Goal: Communication & Community: Answer question/provide support

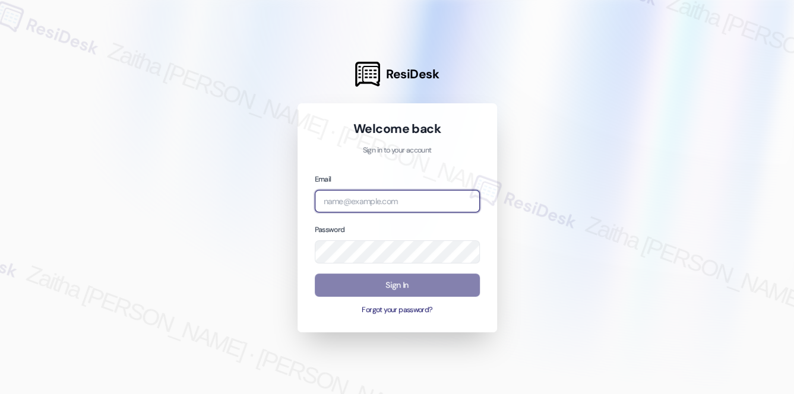
click at [352, 206] on input "email" at bounding box center [397, 201] width 165 height 23
type input "[EMAIL_ADDRESS][PERSON_NAME][DOMAIN_NAME]"
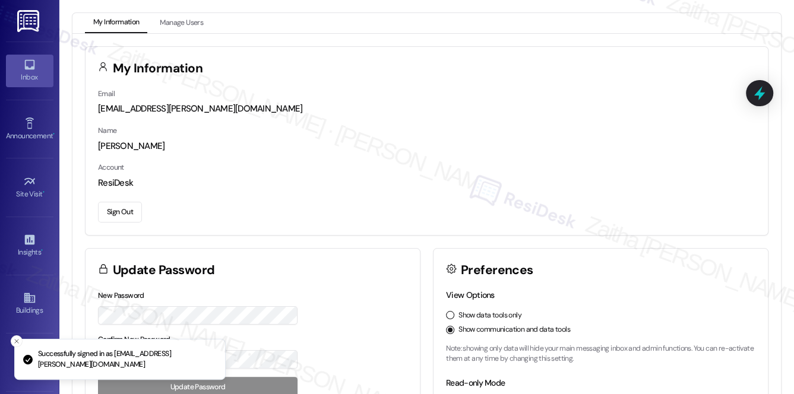
click at [29, 80] on div "Inbox" at bounding box center [29, 77] width 59 height 12
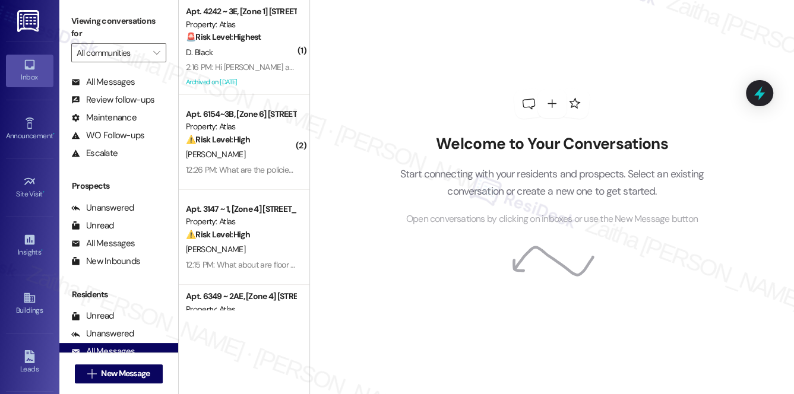
scroll to position [141, 0]
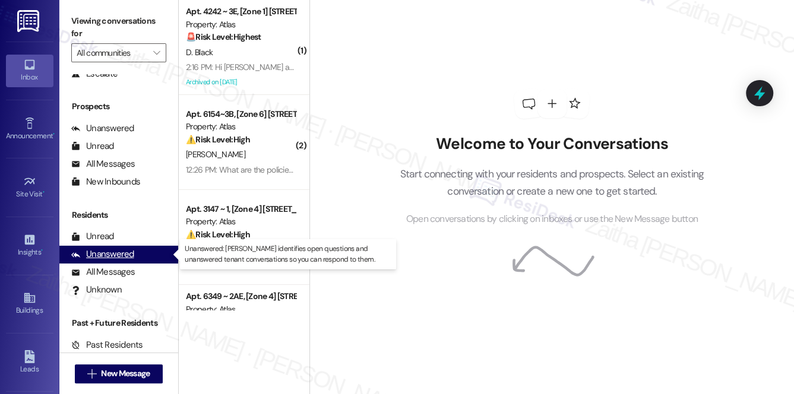
click at [115, 258] on div "Unanswered" at bounding box center [102, 254] width 63 height 12
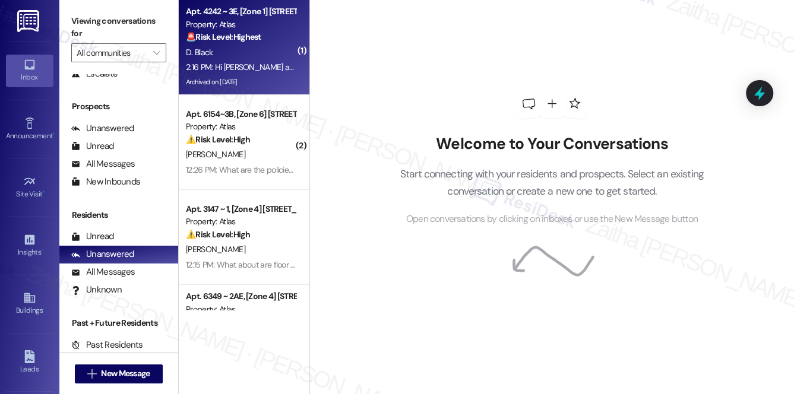
click at [261, 56] on div "D. Black" at bounding box center [241, 52] width 112 height 15
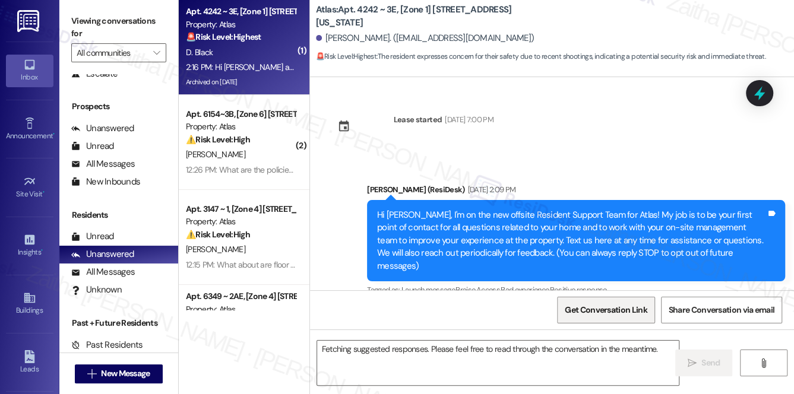
scroll to position [20036, 0]
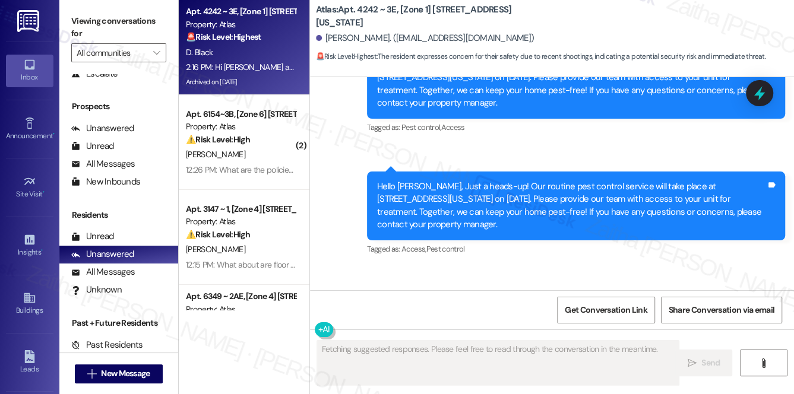
click at [556, 380] on button "Hide Suggestions" at bounding box center [561, 386] width 24 height 12
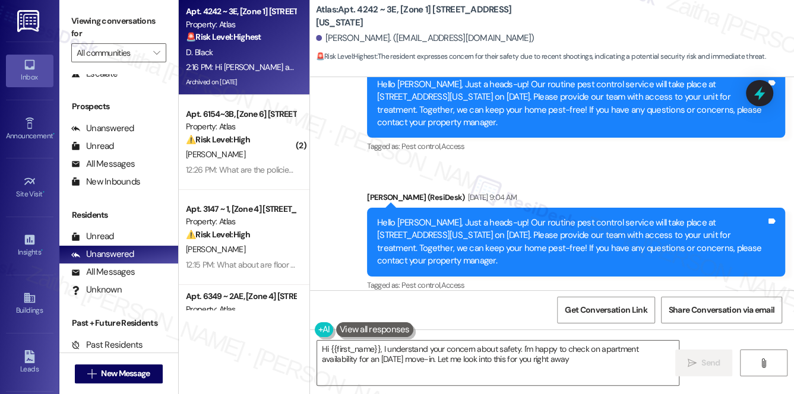
type textarea "Hi {{first_name}}, I understand your concern about safety. I'm happy to check o…"
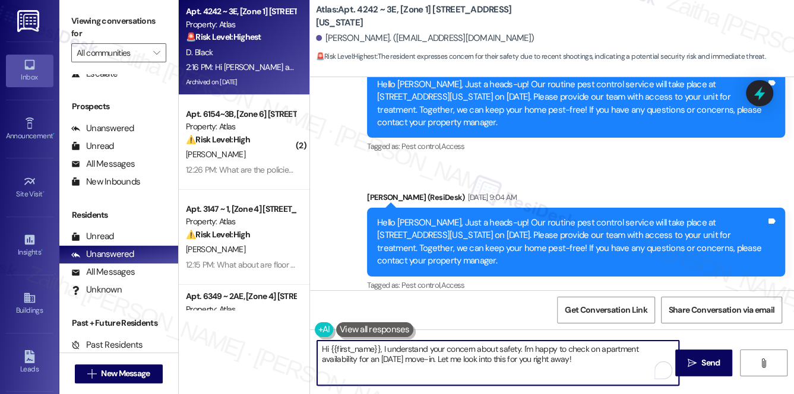
drag, startPoint x: 318, startPoint y: 349, endPoint x: 578, endPoint y: 360, distance: 259.9
click at [576, 362] on textarea "Hi {{first_name}}, I understand your concern about safety. I'm happy to check o…" at bounding box center [498, 363] width 362 height 45
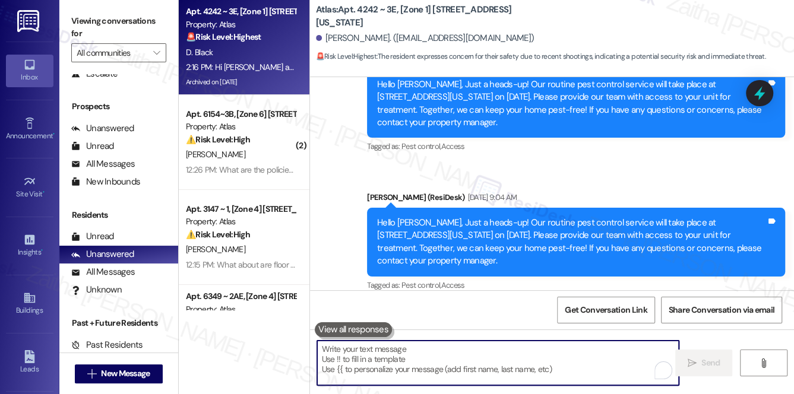
paste textarea "Hi {{first_name}}, thank you for reaching out. I’ll follow up with the team reg…"
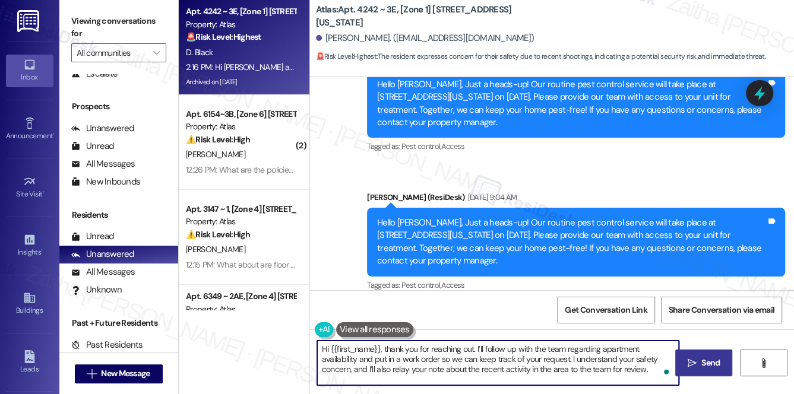
type textarea "Hi {{first_name}}, thank you for reaching out. I’ll follow up with the team reg…"
click at [697, 368] on span " Send" at bounding box center [704, 363] width 37 height 12
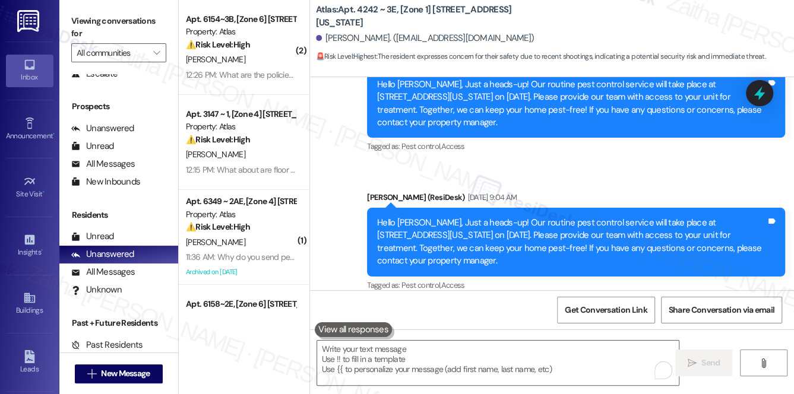
scroll to position [19986, 0]
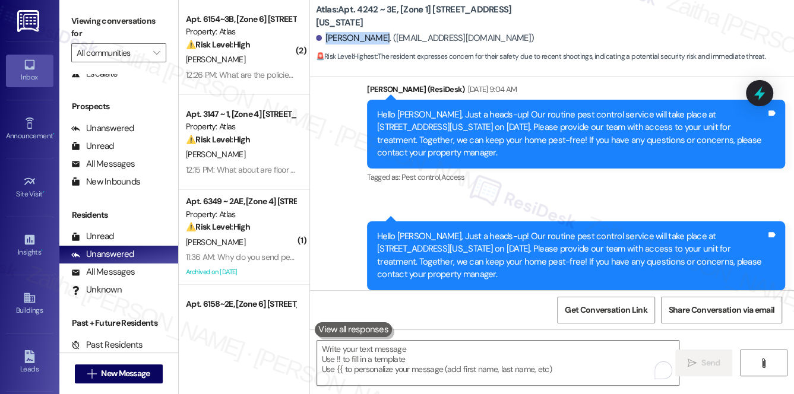
drag, startPoint x: 324, startPoint y: 37, endPoint x: 380, endPoint y: 34, distance: 56.5
click at [380, 34] on div "[PERSON_NAME]. ([EMAIL_ADDRESS][DOMAIN_NAME])" at bounding box center [425, 38] width 219 height 12
copy div "[PERSON_NAME]"
click at [687, 343] on div "[PERSON_NAME] 2:16 PM Hi [PERSON_NAME] are there any updates on apartments avai…" at bounding box center [537, 399] width 418 height 113
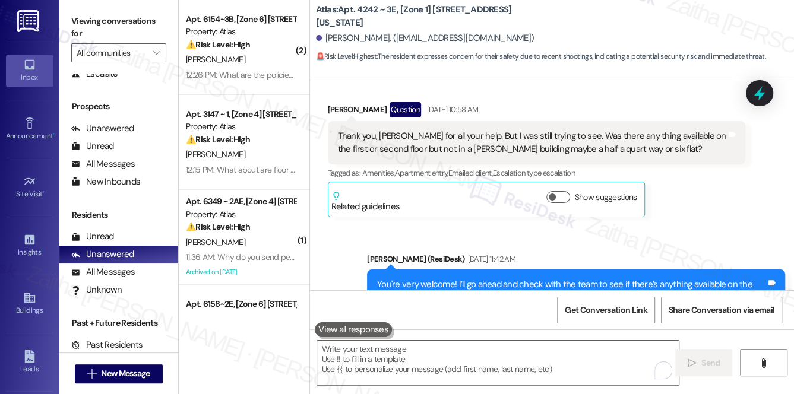
scroll to position [18529, 0]
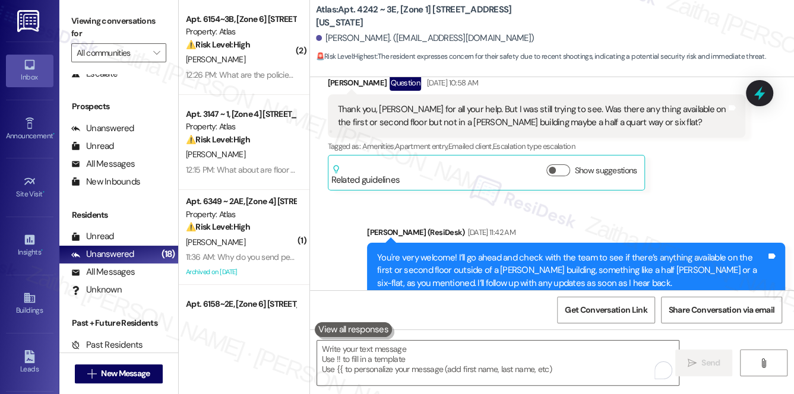
drag, startPoint x: 430, startPoint y: 203, endPoint x: 678, endPoint y: 204, distance: 247.7
copy div "Unit Availability Inquiry – First or Second Floor (Non-[PERSON_NAME])"
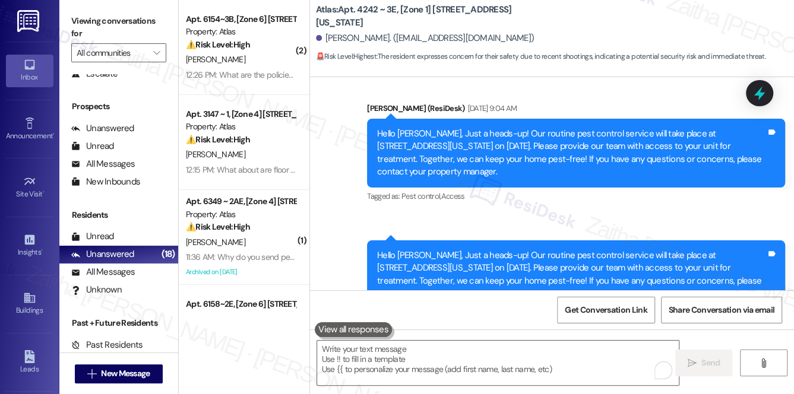
scroll to position [19986, 0]
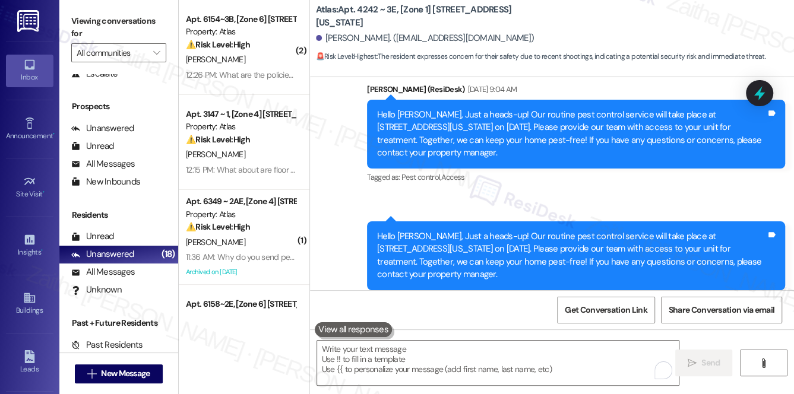
drag, startPoint x: 551, startPoint y: 89, endPoint x: 571, endPoint y: 102, distance: 23.9
click at [571, 369] on div "Hi [PERSON_NAME] are there any updates on apartments availability? I would love…" at bounding box center [532, 382] width 389 height 26
copy div "I would love to be move by [DATE]. Well now i feel for my safety its alot of sh…"
click at [710, 343] on div "[PERSON_NAME] 2:16 PM Hi [PERSON_NAME] are there any updates on apartments avai…" at bounding box center [537, 399] width 418 height 113
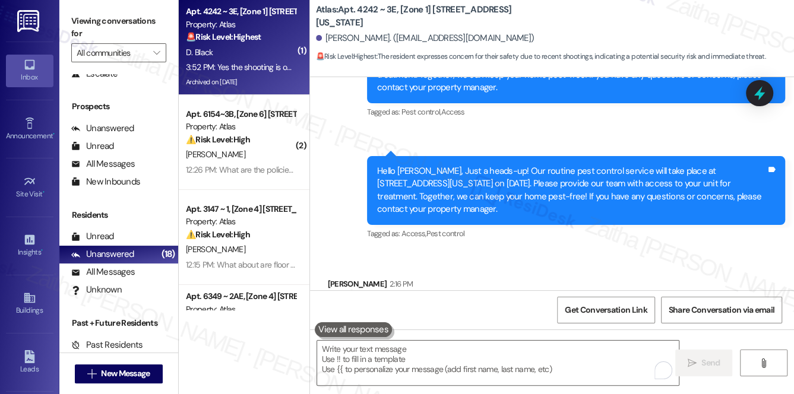
scroll to position [20082, 0]
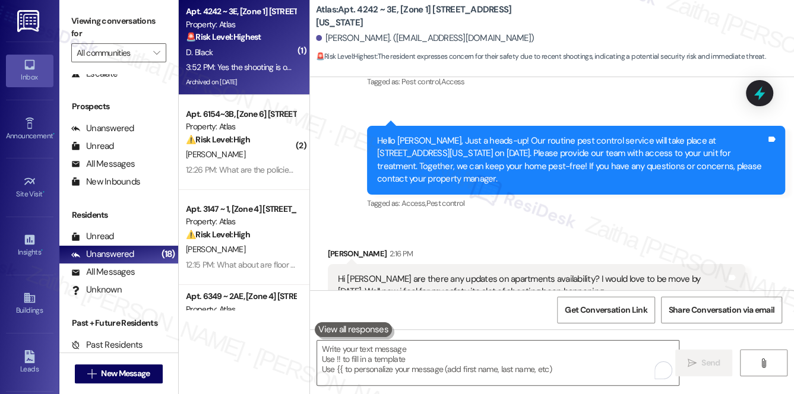
drag, startPoint x: 334, startPoint y: 251, endPoint x: 464, endPoint y: 272, distance: 131.2
copy div "Yes the shooting is on this block on the side of me. How do i go about putting …"
click at [437, 353] on textarea "To enrich screen reader interactions, please activate Accessibility in Grammarl…" at bounding box center [498, 363] width 362 height 45
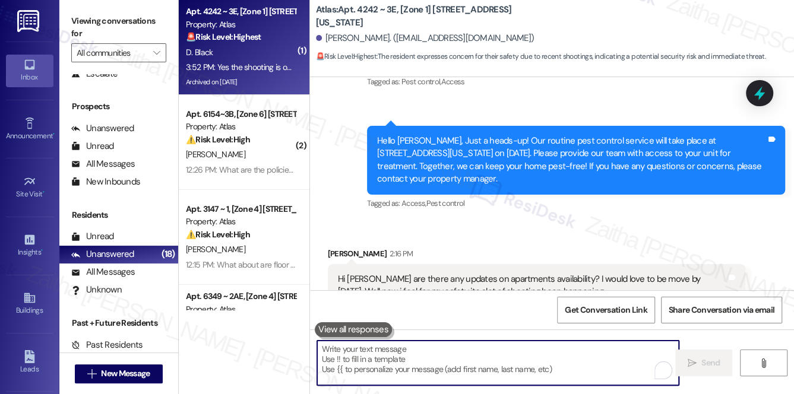
paste textarea "I’m so sorry to hear about the situation on your block"
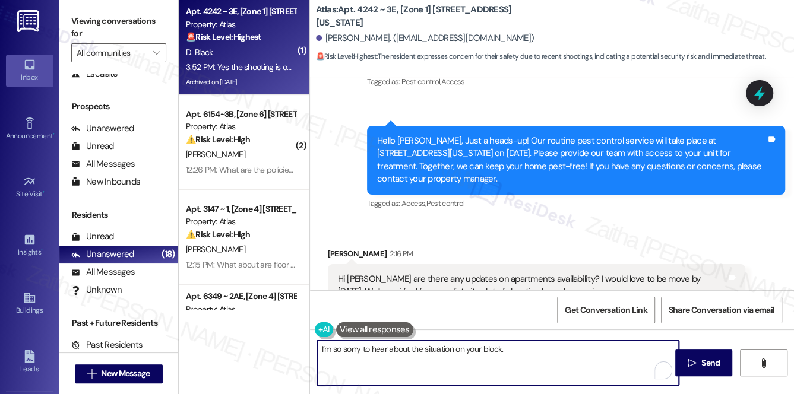
paste textarea "I’ve already submitted a work order request on your behalf regarding your move …"
click at [481, 359] on textarea "I’m so sorry to hear about the situation on your block. I’ve already submitted …" at bounding box center [498, 363] width 362 height 45
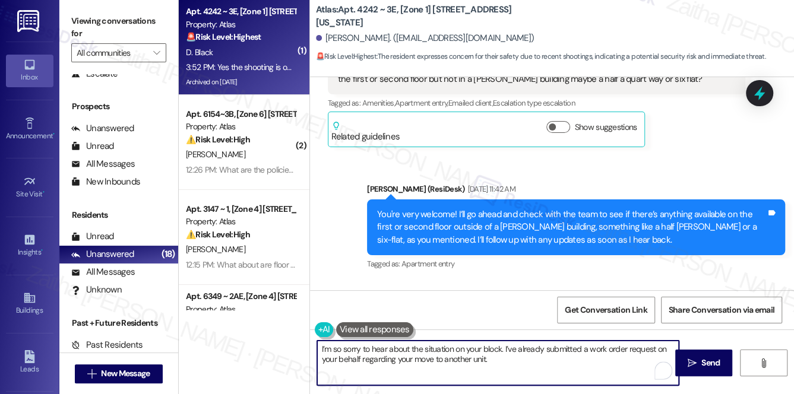
scroll to position [18570, 0]
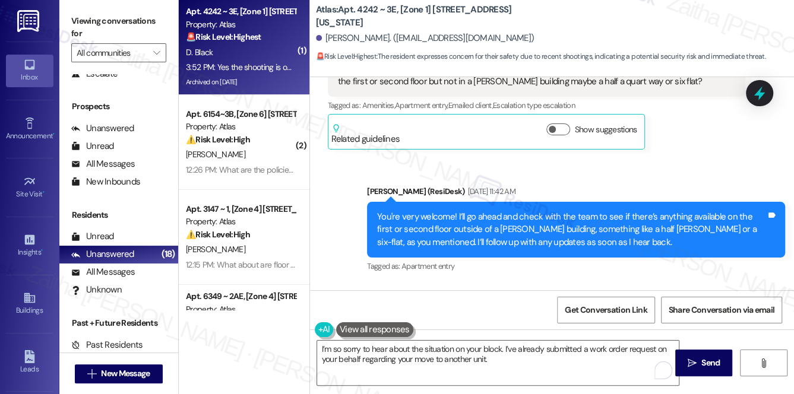
drag, startPoint x: 521, startPoint y: 160, endPoint x: 667, endPoint y: 159, distance: 146.1
click at [667, 336] on div "ResiDesk escalation to site team -> Risk Level: Medium risk Topics: Unit Availa…" at bounding box center [570, 361] width 332 height 51
copy div "First or Second Floor (Non-[PERSON_NAME])"
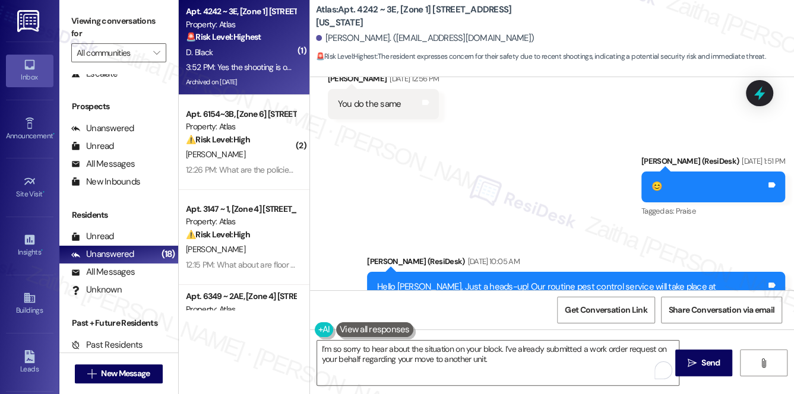
scroll to position [19272, 0]
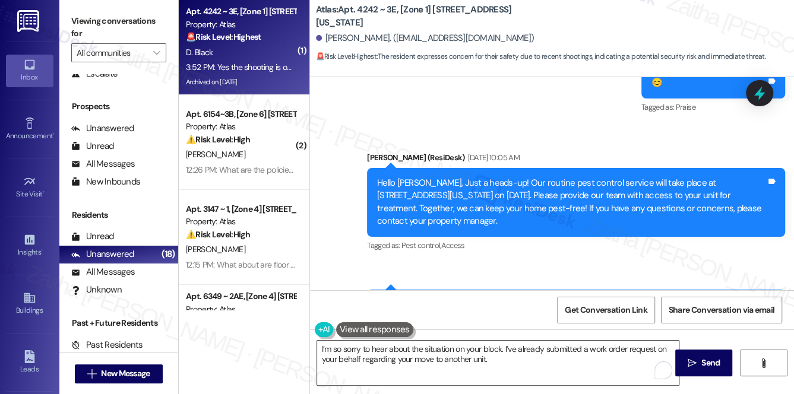
drag, startPoint x: 485, startPoint y: 360, endPoint x: 493, endPoint y: 360, distance: 8.3
click at [485, 360] on textarea "I’m so sorry to hear about the situation on your block. I’ve already submitted …" at bounding box center [498, 363] width 362 height 45
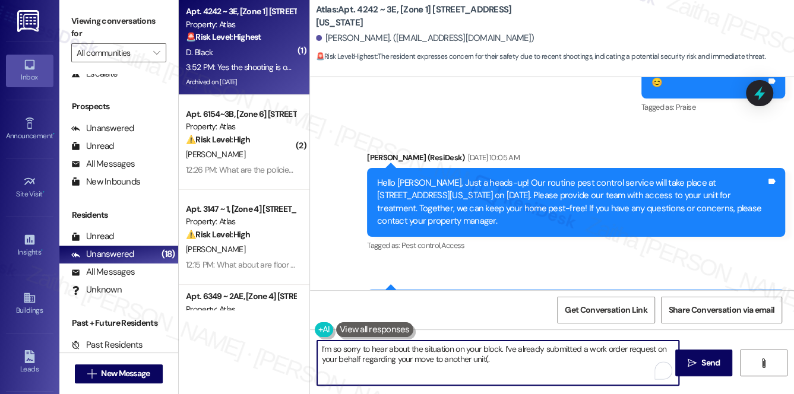
paste textarea "First or Second Floor (Non-[PERSON_NAME])"
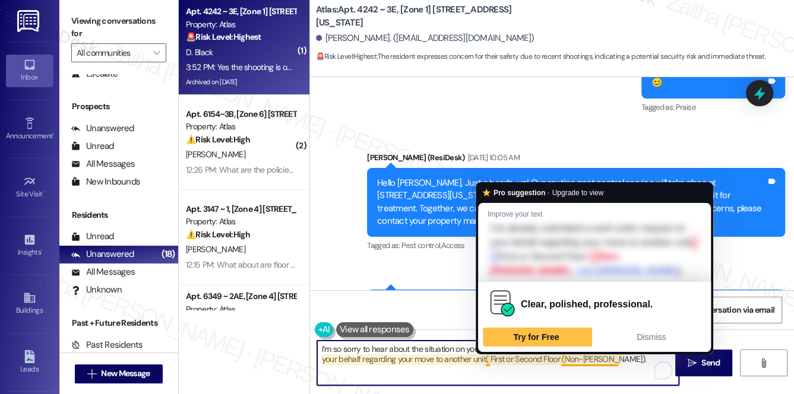
click at [485, 359] on textarea "I’m so sorry to hear about the situation on your block. I’ve already submitted …" at bounding box center [498, 363] width 362 height 45
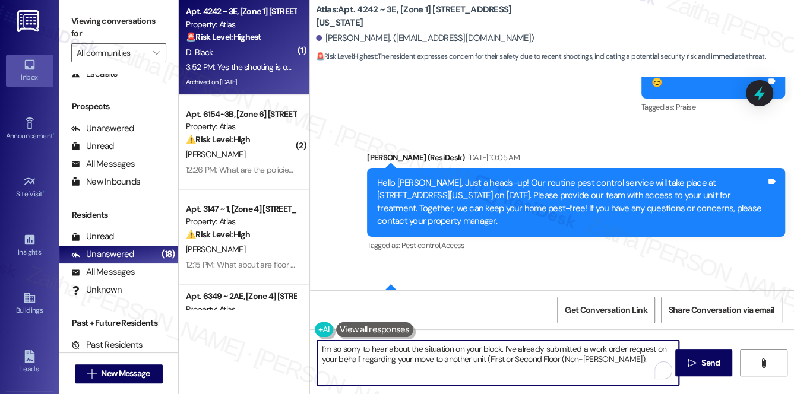
click at [632, 361] on textarea "I’m so sorry to hear about the situation on your block. I’ve already submitted …" at bounding box center [498, 363] width 362 height 45
paste textarea "follow up with you"
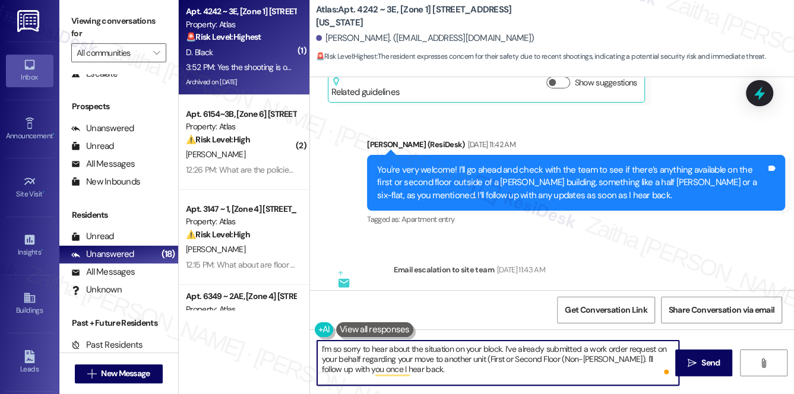
scroll to position [18786, 0]
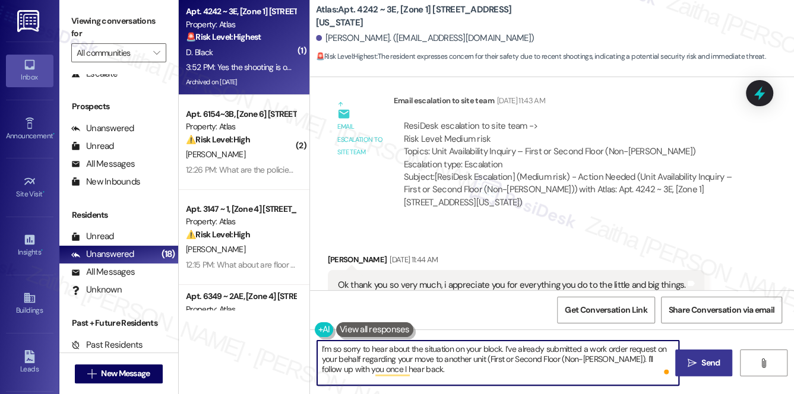
type textarea "I’m so sorry to hear about the situation on your block. I’ve already submitted …"
click at [703, 361] on span "Send" at bounding box center [711, 363] width 18 height 12
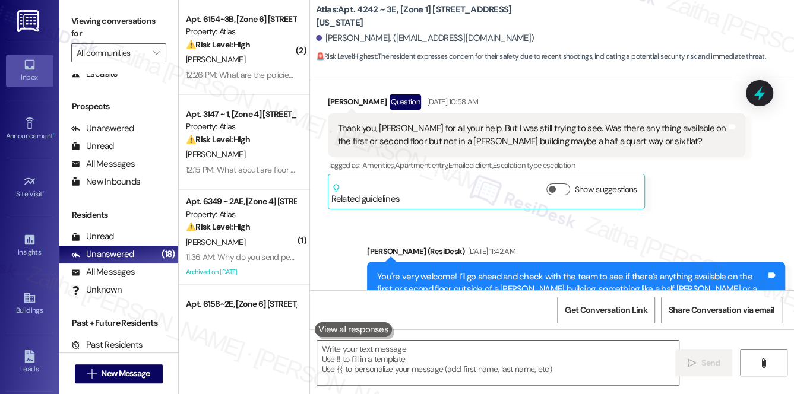
scroll to position [18570, 0]
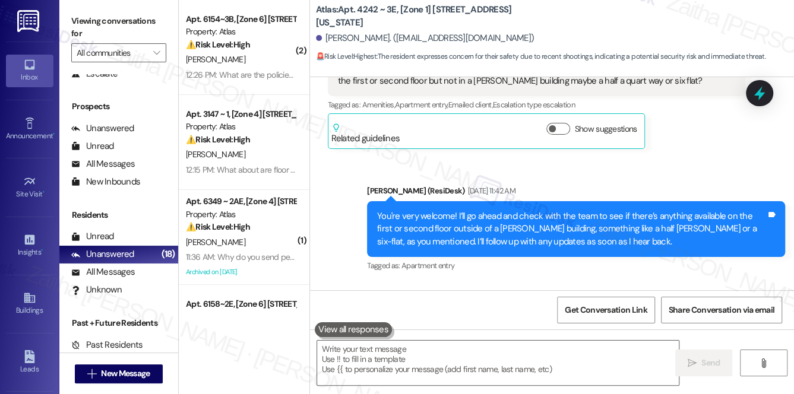
drag, startPoint x: 430, startPoint y: 156, endPoint x: 731, endPoint y: 162, distance: 301.3
click at [731, 336] on div "ResiDesk escalation to site team -> Risk Level: Medium risk Topics: Unit Availa…" at bounding box center [570, 361] width 332 height 51
copy div "Unit Availability Inquiry – First or Second Floor (Non-[PERSON_NAME])"
click at [718, 327] on div "ResiDesk escalation to site team -> Risk Level: Medium risk Topics: Unit Availa…" at bounding box center [570, 380] width 352 height 107
click at [764, 90] on icon at bounding box center [760, 93] width 20 height 20
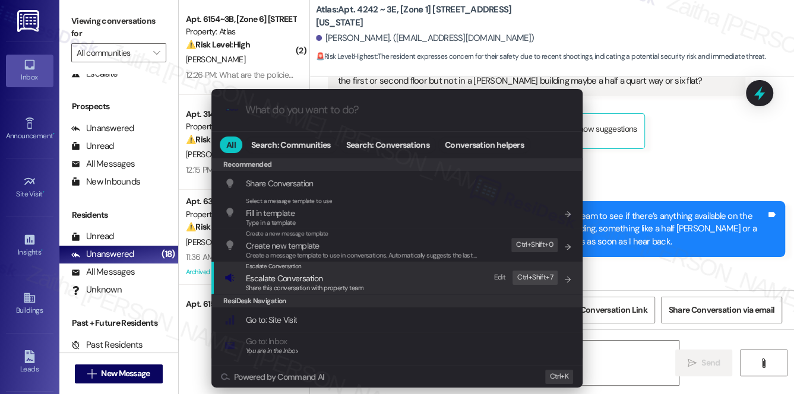
click at [310, 278] on span "Escalate Conversation" at bounding box center [284, 278] width 77 height 11
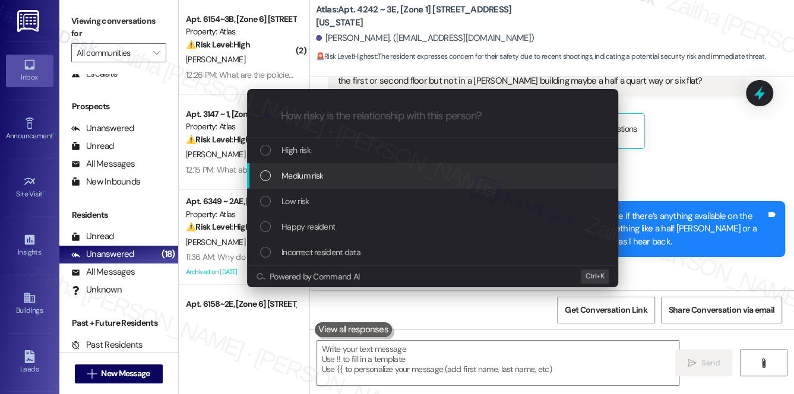
click at [348, 176] on div "Medium risk" at bounding box center [434, 175] width 348 height 13
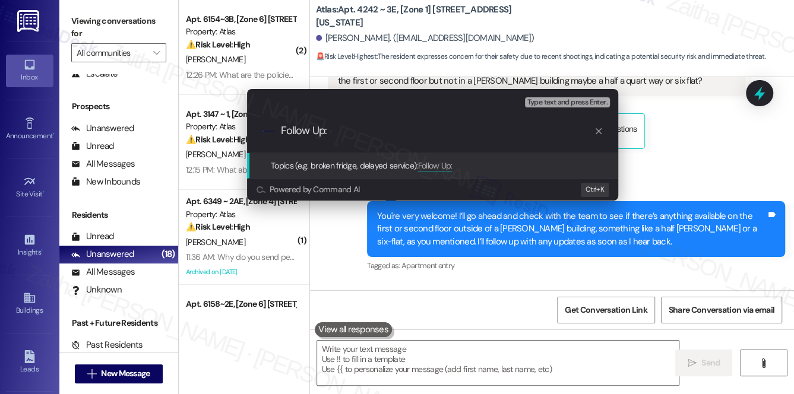
paste input "Unit Availability Inquiry – First or Second Floor (Non-[PERSON_NAME])"
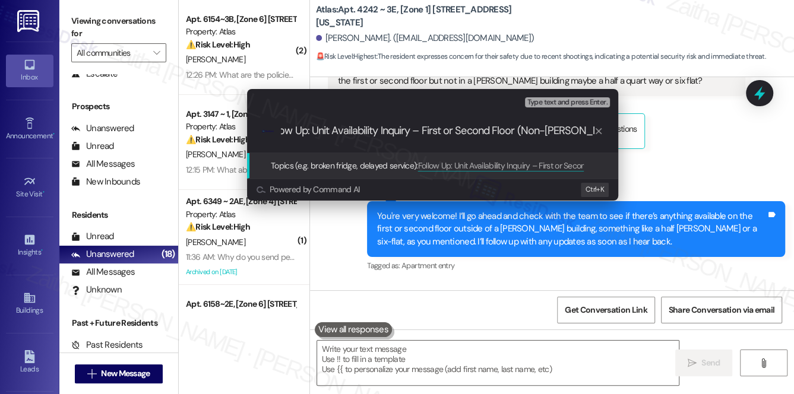
scroll to position [0, 0]
click at [437, 128] on input "Follow Up: Unit Availability Inquiry – First or Second Floor (Non-[PERSON_NAME])" at bounding box center [437, 131] width 313 height 12
paste input "#167279"
type input "Follow Up: Unit Availability Inquiry –WO #167279; First or Second Floor (Non-[P…"
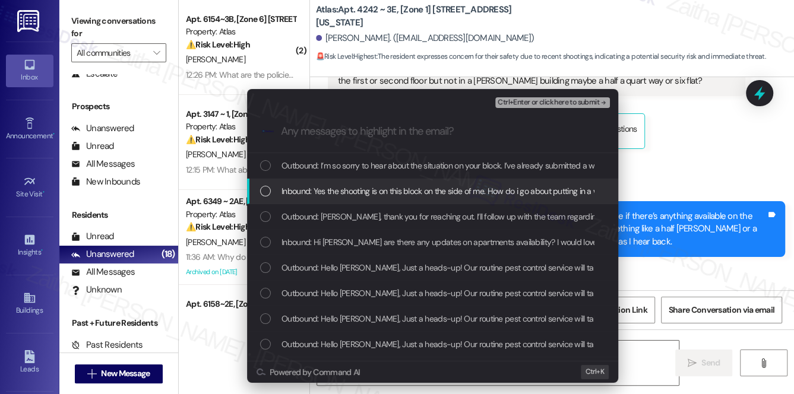
click at [445, 185] on span "Inbound: Yes the shooting is on this block on the side of me. How do i go about…" at bounding box center [524, 191] width 484 height 13
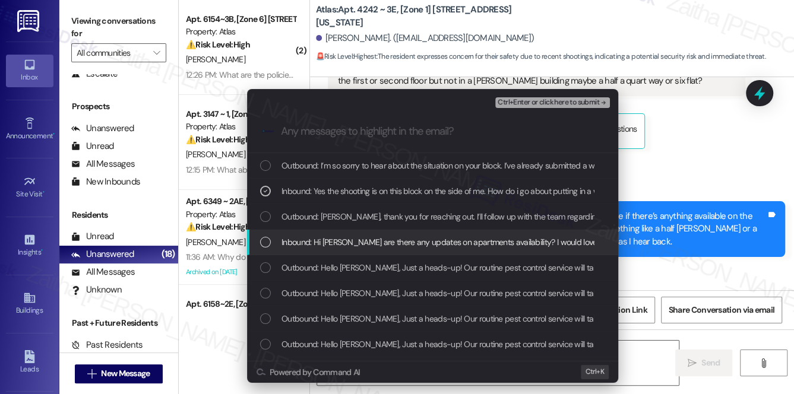
click at [435, 239] on span "Inbound: Hi [PERSON_NAME] are there any updates on apartments availability? I w…" at bounding box center [590, 242] width 617 height 13
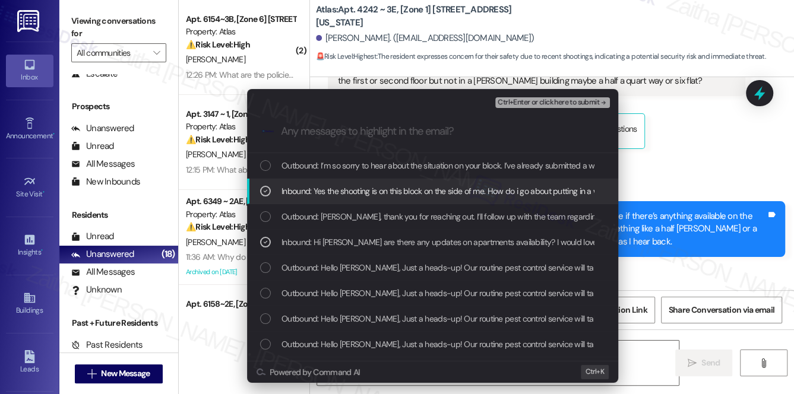
click at [525, 102] on span "Ctrl+Enter or click here to submit" at bounding box center [549, 103] width 102 height 8
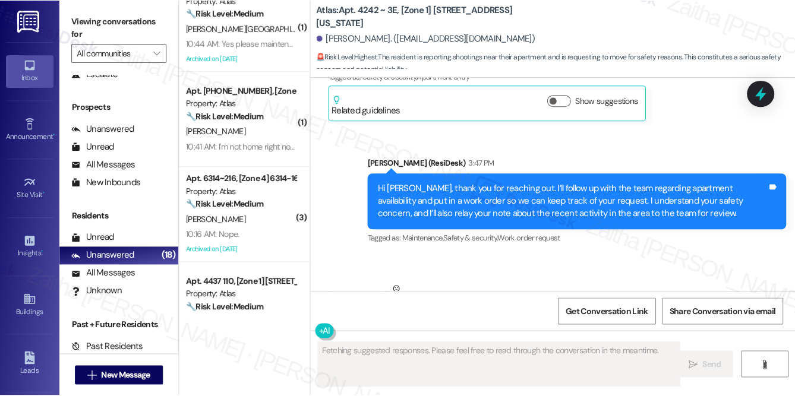
scroll to position [324, 0]
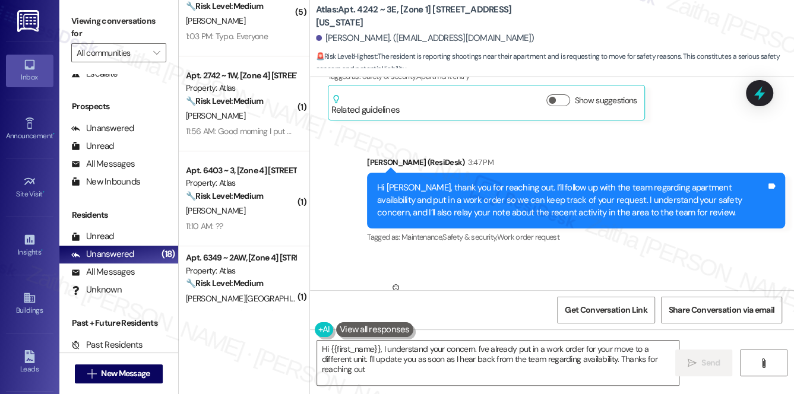
type textarea "Hi {{first_name}}, I understand your concern. I've already put in a work order …"
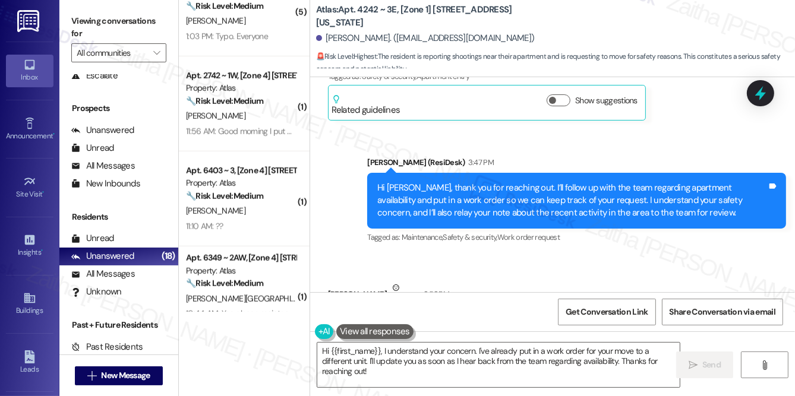
scroll to position [20284, 0]
